Goal: Find specific page/section: Find specific page/section

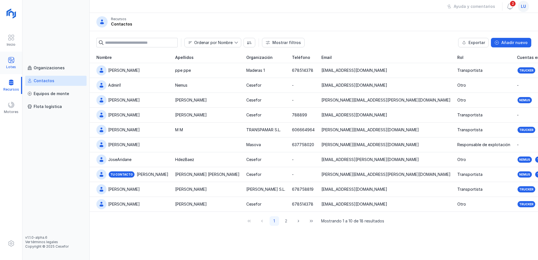
click at [9, 61] on span at bounding box center [11, 60] width 7 height 7
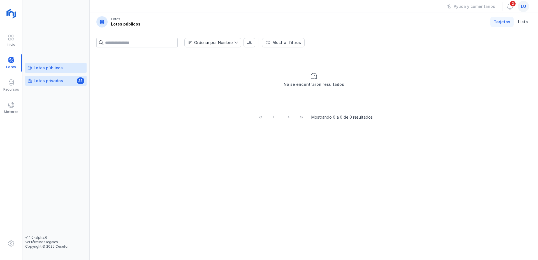
click at [47, 82] on div "Lotes privados" at bounding box center [48, 81] width 29 height 6
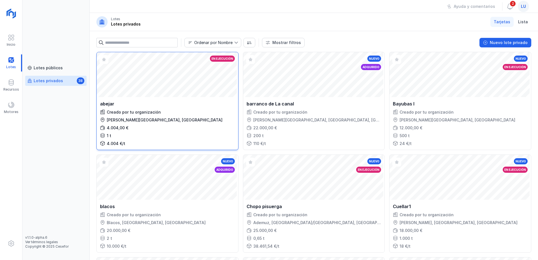
click at [214, 80] on div "Abrir lote En ejecución" at bounding box center [168, 74] width 142 height 45
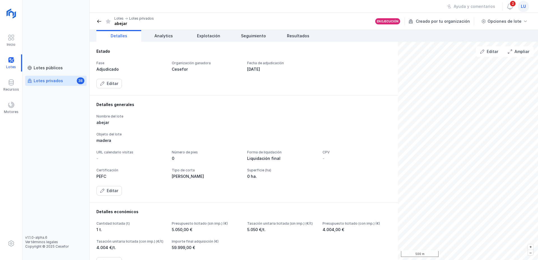
click at [45, 81] on div "Lotes privados" at bounding box center [48, 81] width 29 height 6
